Goal: Information Seeking & Learning: Find specific fact

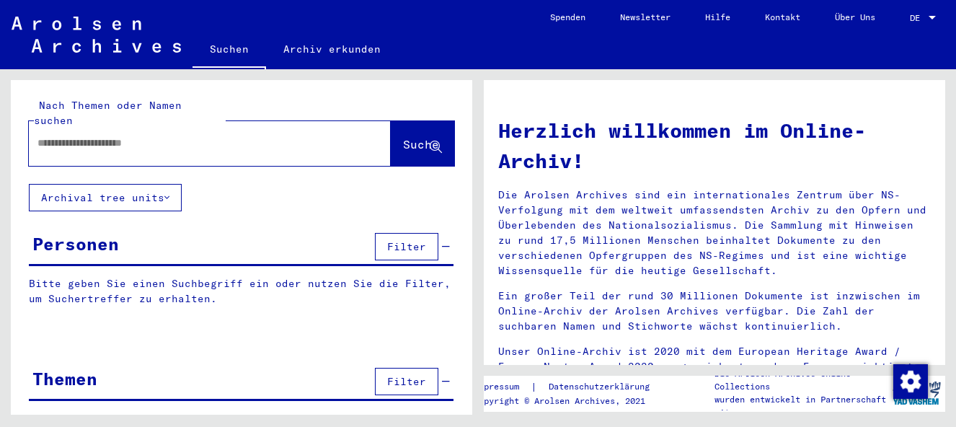
click at [54, 135] on input "text" at bounding box center [192, 142] width 310 height 15
type input "**********"
click at [403, 137] on span "Suche" at bounding box center [421, 144] width 36 height 14
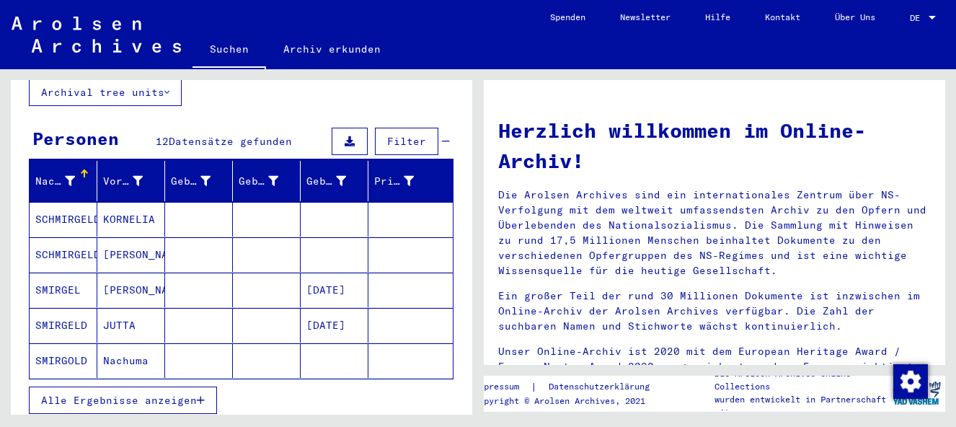
scroll to position [110, 0]
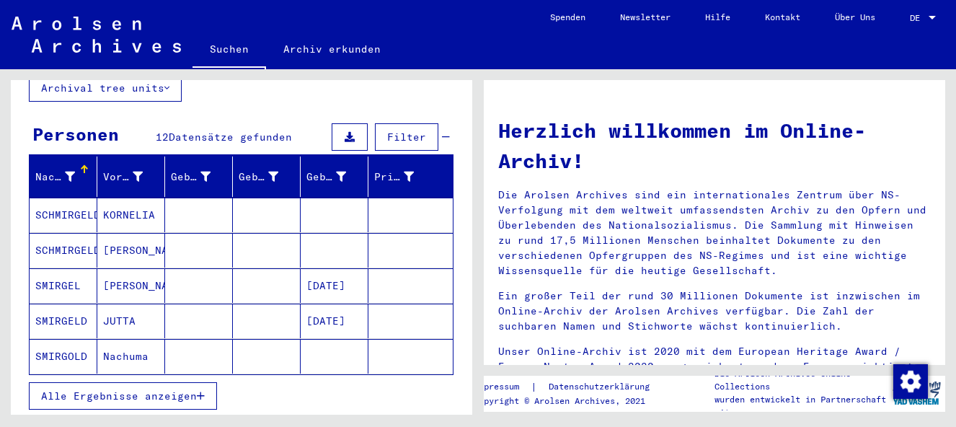
click at [81, 199] on mat-cell "SCHMIRGELD" at bounding box center [64, 214] width 68 height 35
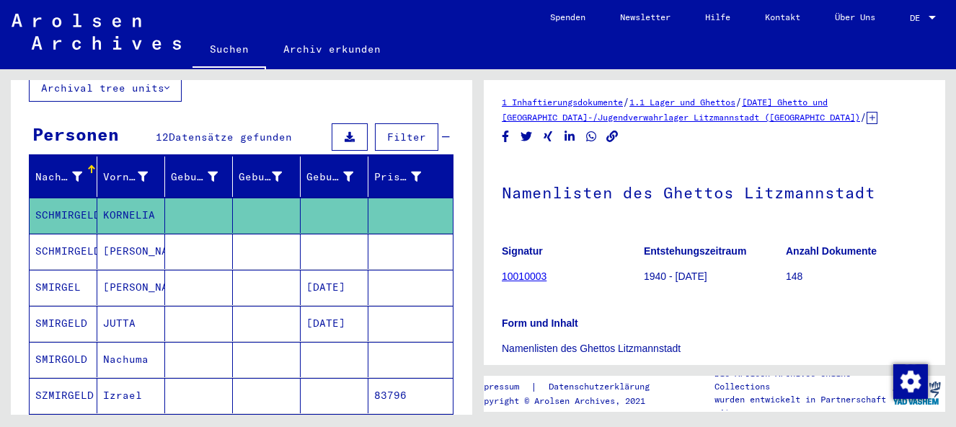
scroll to position [19, 0]
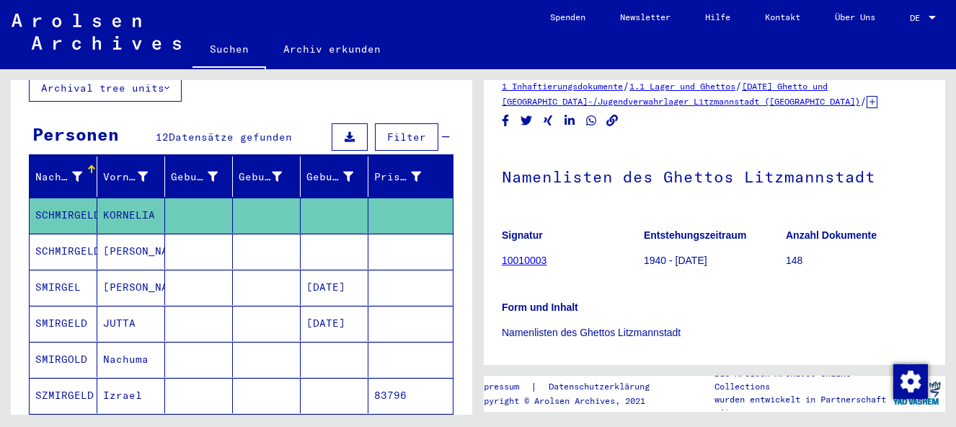
click at [517, 260] on link "10010003" at bounding box center [524, 260] width 45 height 12
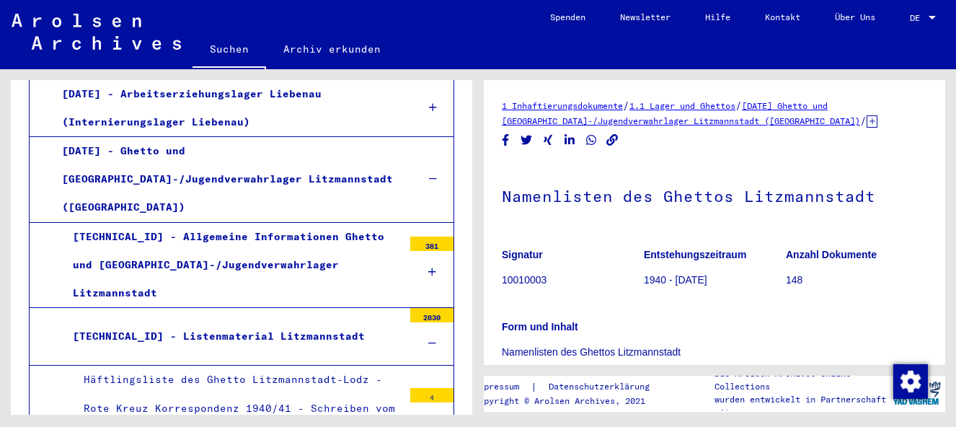
scroll to position [1229, 0]
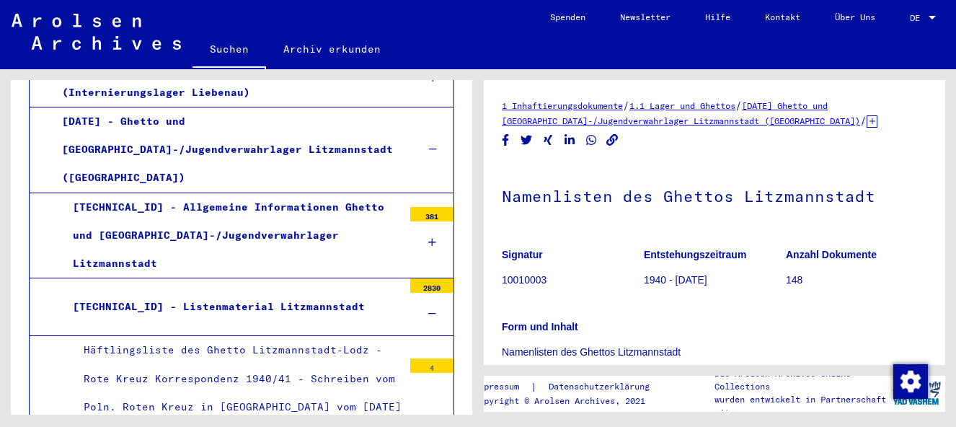
click at [185, 336] on div "Häftlingsliste des Ghetto Litzmannstadt-Lodz - Rote Kreuz Korrespondenz 1940/41…" at bounding box center [238, 392] width 330 height 113
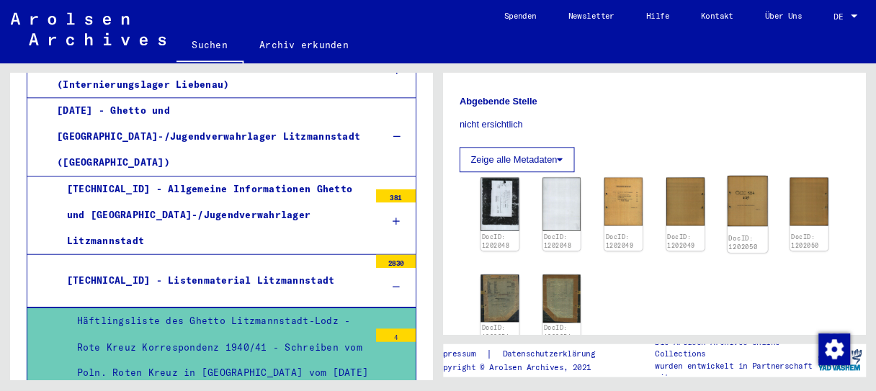
scroll to position [490, 0]
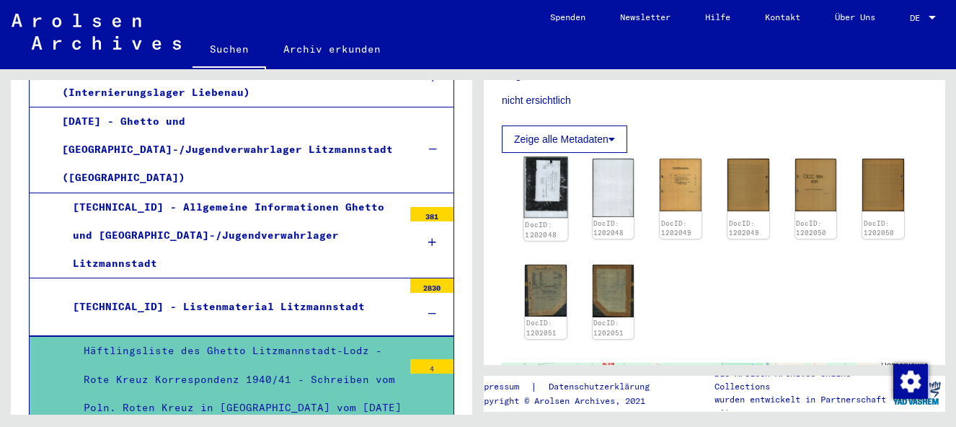
click at [551, 179] on img at bounding box center [546, 186] width 44 height 61
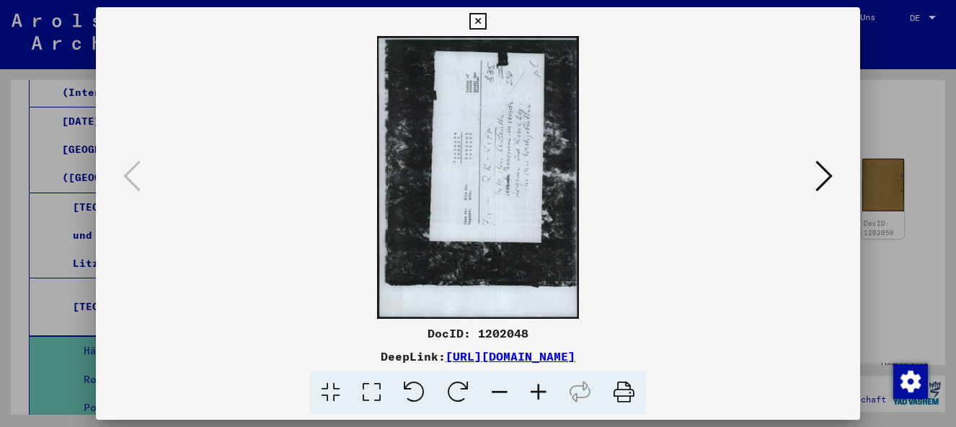
click at [830, 171] on icon at bounding box center [823, 176] width 17 height 35
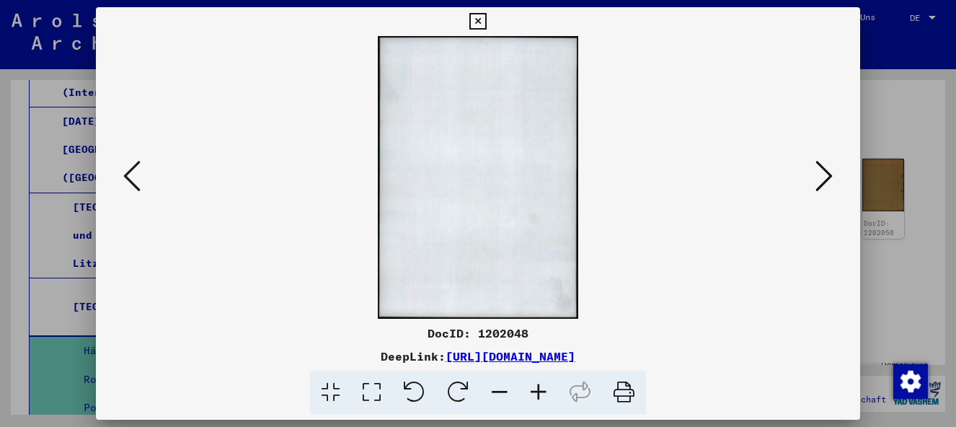
click at [830, 171] on icon at bounding box center [823, 176] width 17 height 35
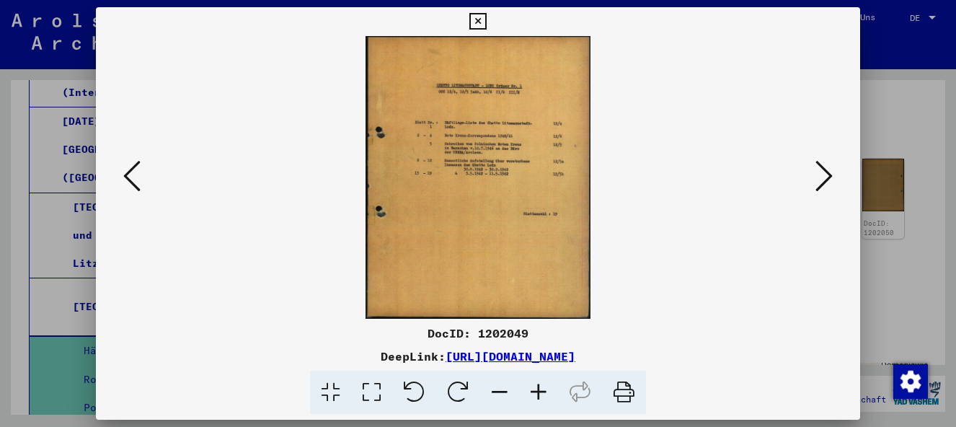
click at [830, 171] on icon at bounding box center [823, 176] width 17 height 35
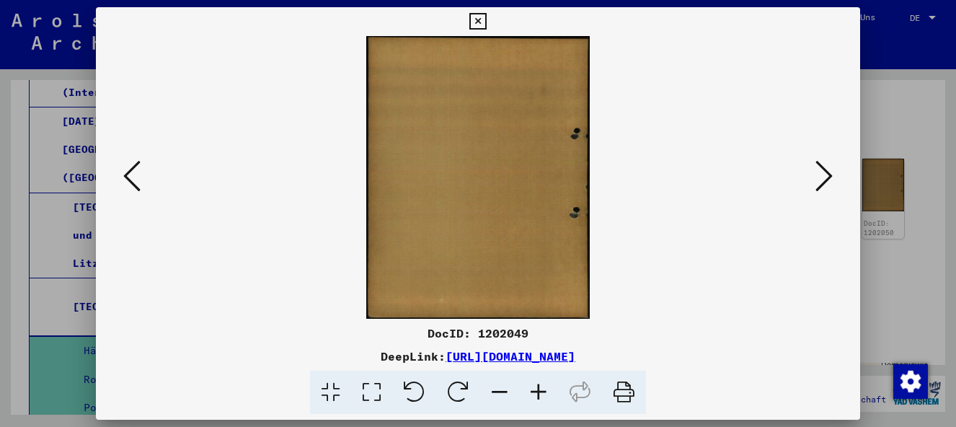
click at [830, 168] on icon at bounding box center [823, 176] width 17 height 35
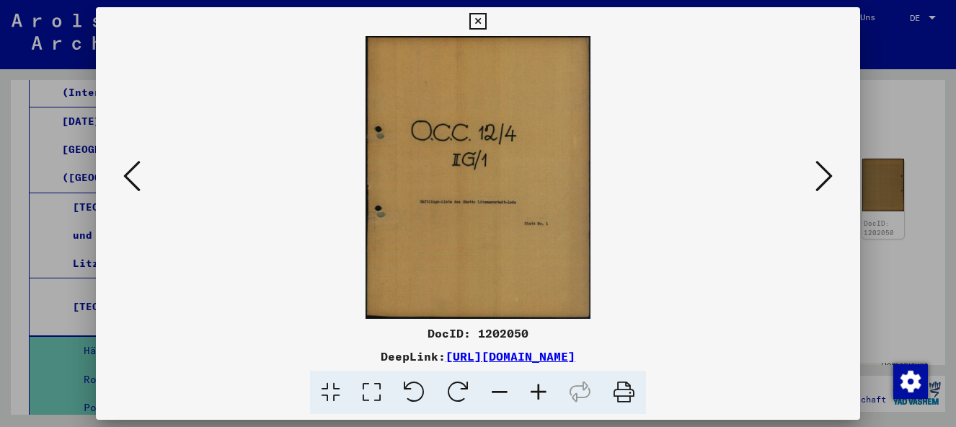
click at [830, 168] on icon at bounding box center [823, 176] width 17 height 35
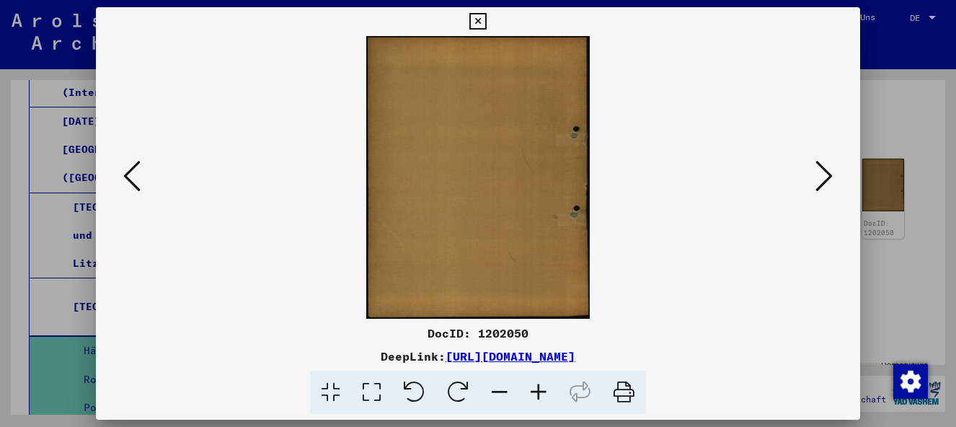
click at [828, 182] on icon at bounding box center [823, 176] width 17 height 35
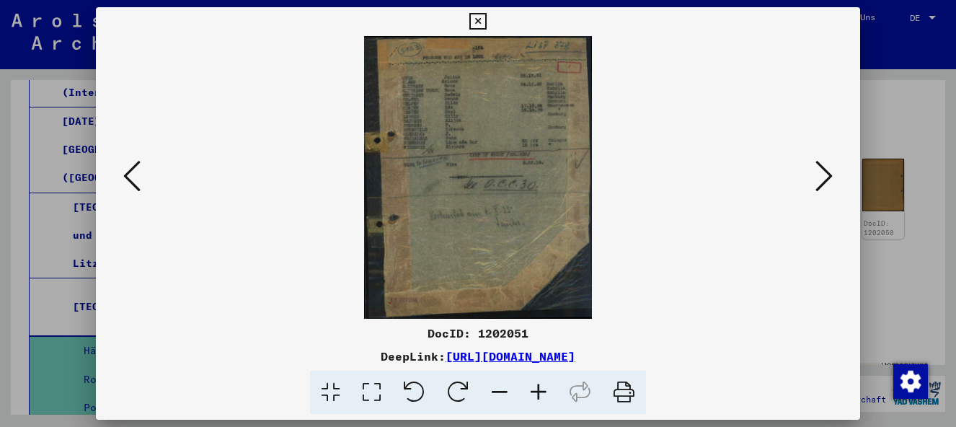
click at [500, 109] on img at bounding box center [478, 177] width 667 height 282
click at [831, 179] on icon at bounding box center [823, 176] width 17 height 35
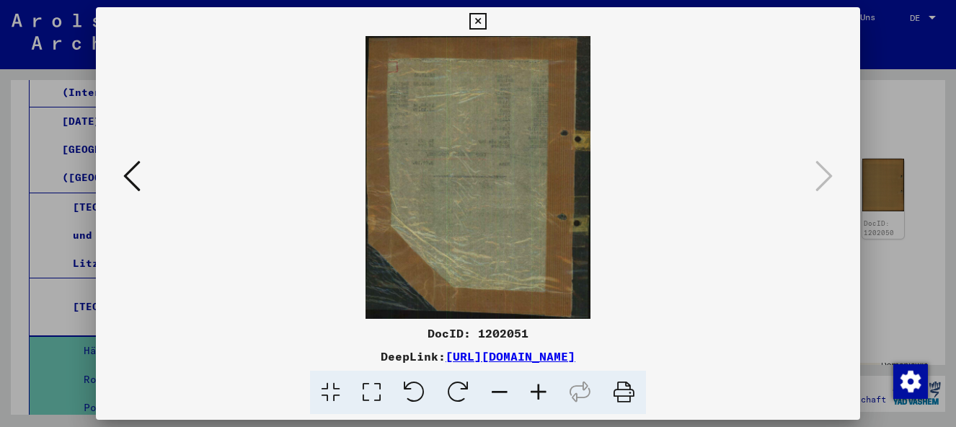
click at [125, 179] on icon at bounding box center [131, 176] width 17 height 35
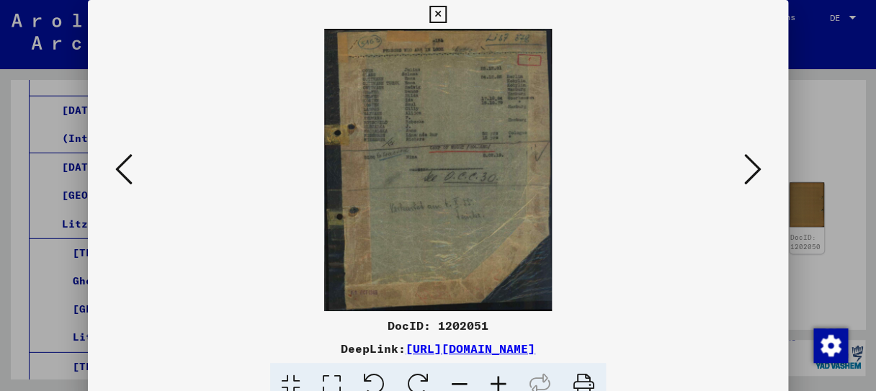
scroll to position [514, 0]
